Goal: Register for event/course

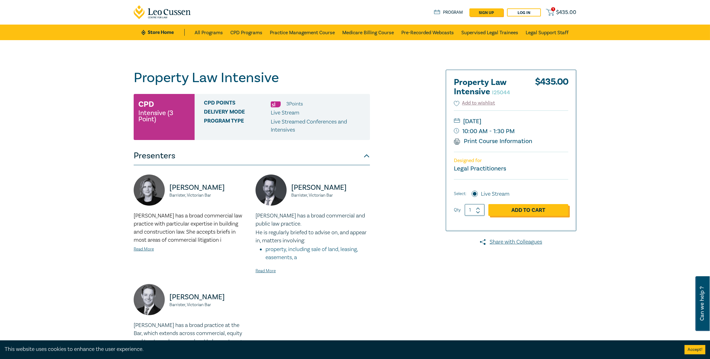
click at [513, 211] on link "Add to Cart" at bounding box center [529, 210] width 80 height 12
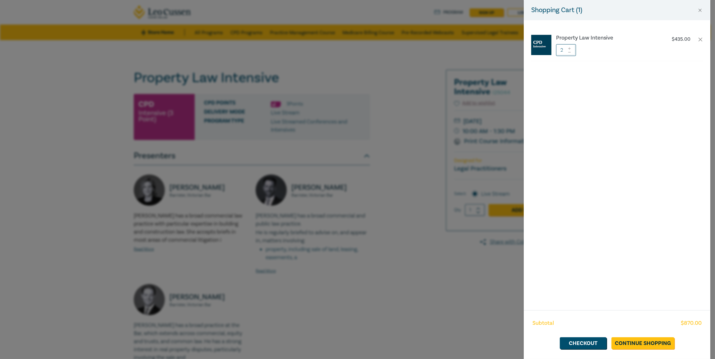
click at [568, 52] on icon at bounding box center [569, 52] width 4 height 2
click at [635, 345] on link "Continue Shopping" at bounding box center [642, 343] width 63 height 12
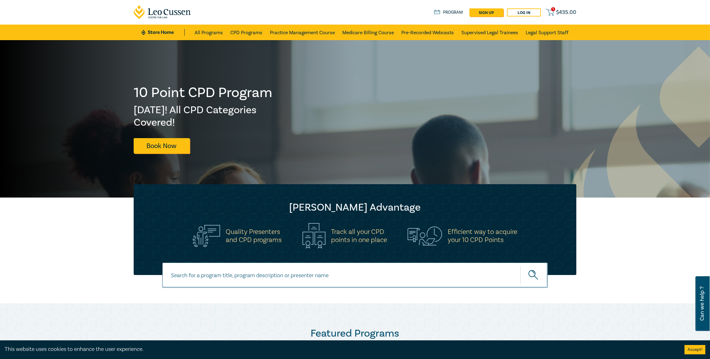
click at [560, 9] on span "$ 435.00" at bounding box center [566, 12] width 20 height 7
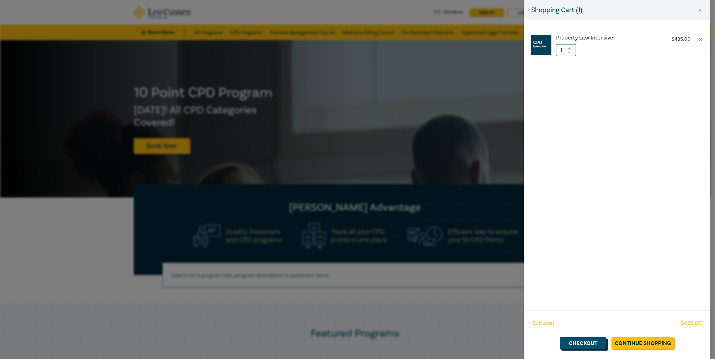
click at [593, 345] on link "Checkout" at bounding box center [583, 343] width 47 height 12
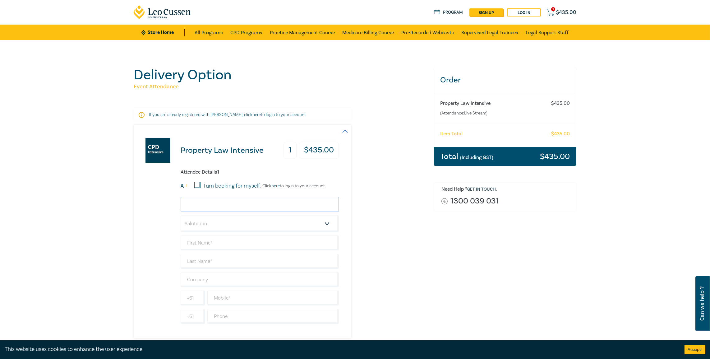
click at [198, 206] on input "email" at bounding box center [260, 204] width 158 height 15
type input "bngo@aitken.com.au"
select select "Mr."
type input "Bao"
type input "Ngo"
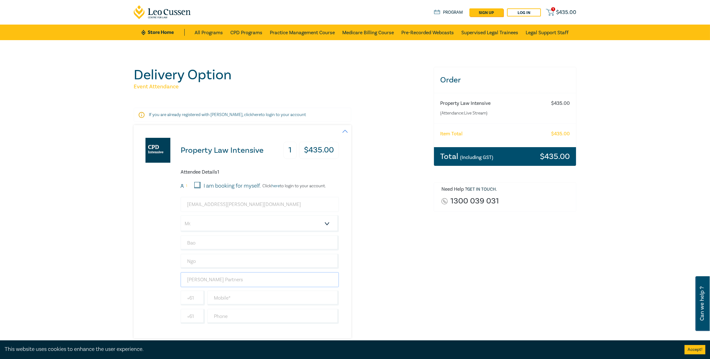
type input "[PERSON_NAME] Partners"
type input "0432772991"
click at [391, 256] on div "Property Law Intensive 1 $ 435.00 Attendee Details 1 1 I am booking for myself.…" at bounding box center [280, 231] width 293 height 213
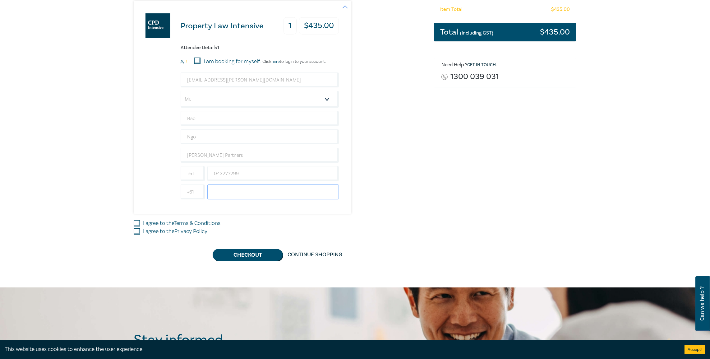
click at [227, 190] on input "text" at bounding box center [273, 191] width 132 height 15
type input "0386006056"
click at [137, 220] on input "I agree to the Terms & Conditions" at bounding box center [137, 223] width 6 height 6
checkbox input "true"
click at [137, 228] on input "I agree to the Privacy Policy" at bounding box center [137, 231] width 6 height 6
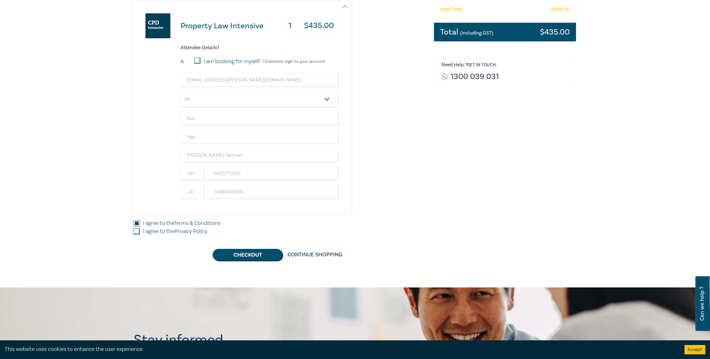
checkbox input "true"
click at [239, 254] on button "Checkout" at bounding box center [248, 255] width 70 height 12
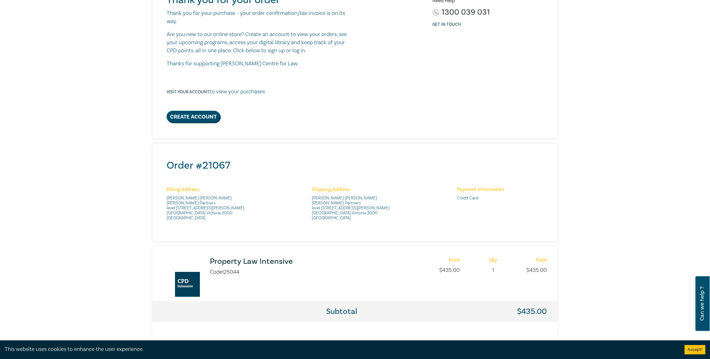
scroll to position [187, 0]
